Goal: Browse casually

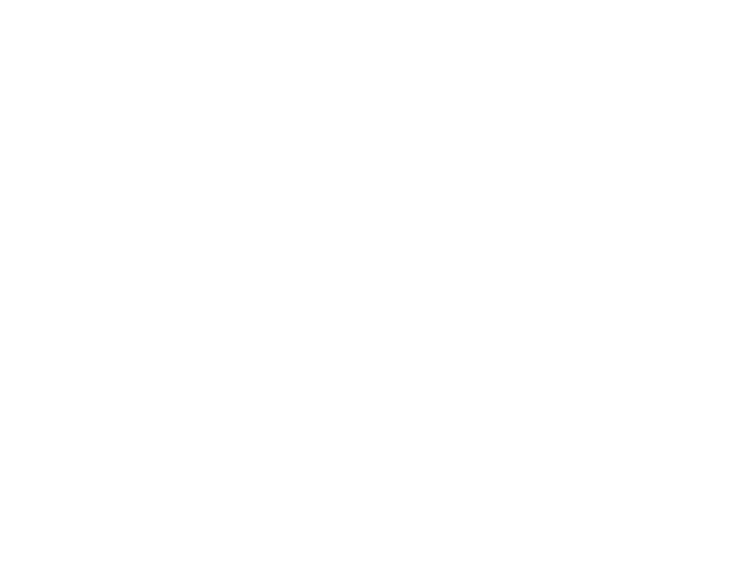
scroll to position [1921, 0]
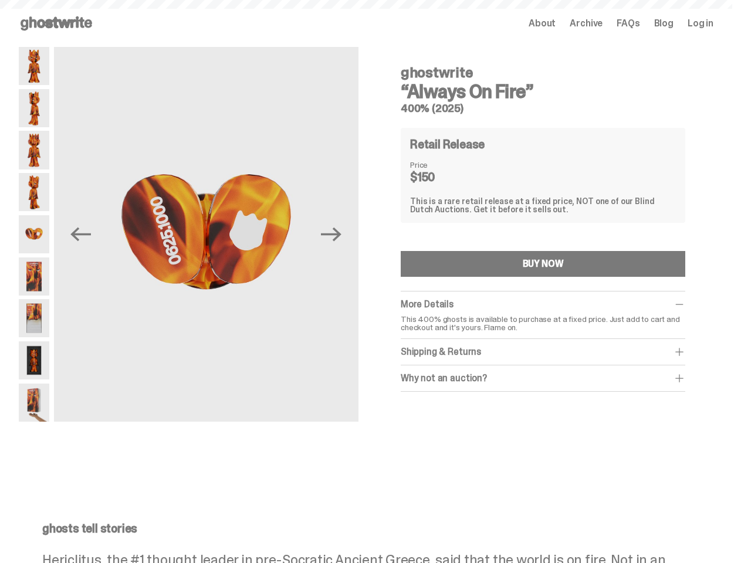
scroll to position [47, 0]
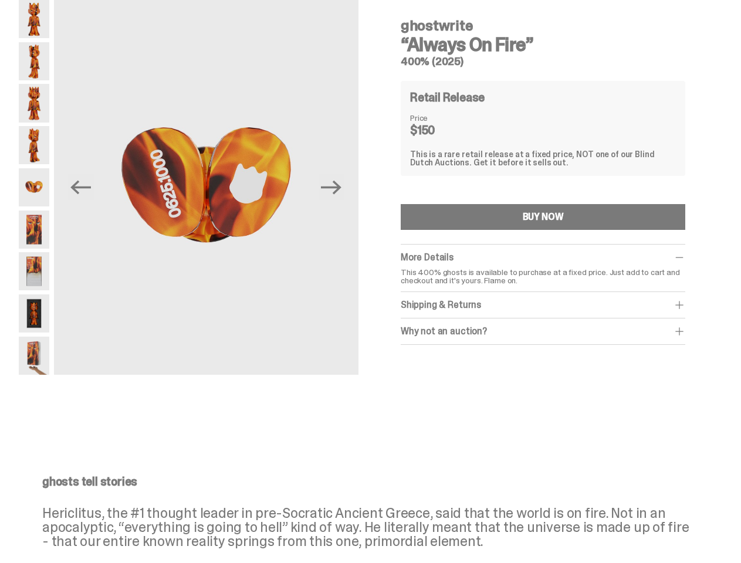
click at [212, 187] on img at bounding box center [206, 190] width 305 height 381
click at [90, 187] on icon "Previous" at bounding box center [81, 187] width 21 height 14
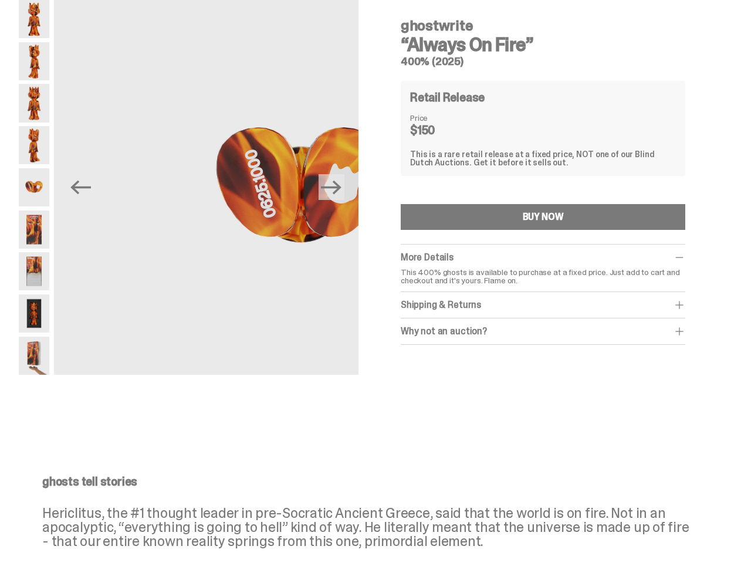
click at [336, 187] on icon "Next" at bounding box center [331, 188] width 21 height 14
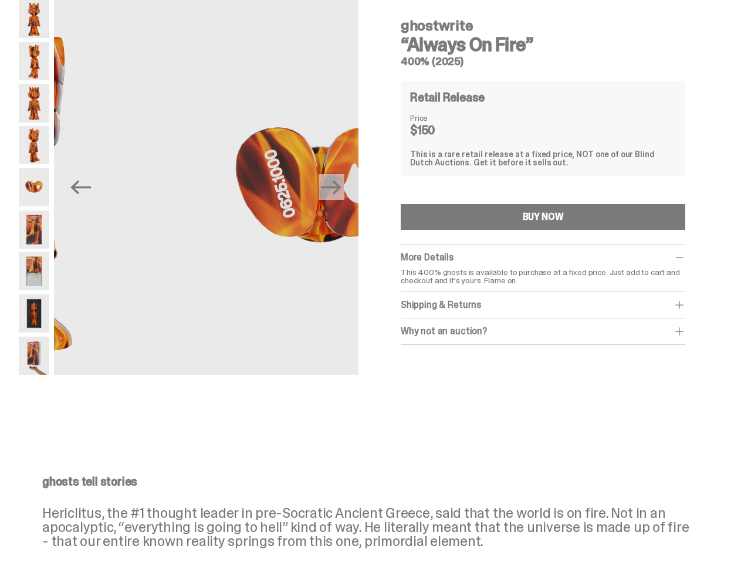
click at [0, 21] on div "ghostwrite “Always On Fire” 400% (2025) Previous Next ghostwrite “Always On Fir…" at bounding box center [366, 210] width 732 height 420
